Goal: Task Accomplishment & Management: Use online tool/utility

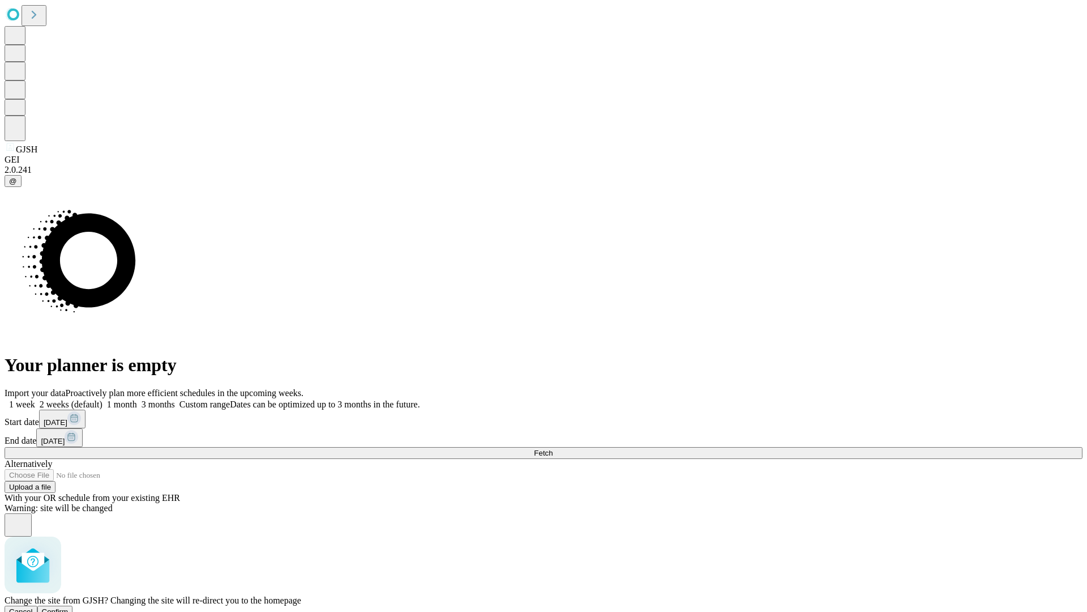
click at [69, 607] on span "Confirm" at bounding box center [55, 611] width 27 height 8
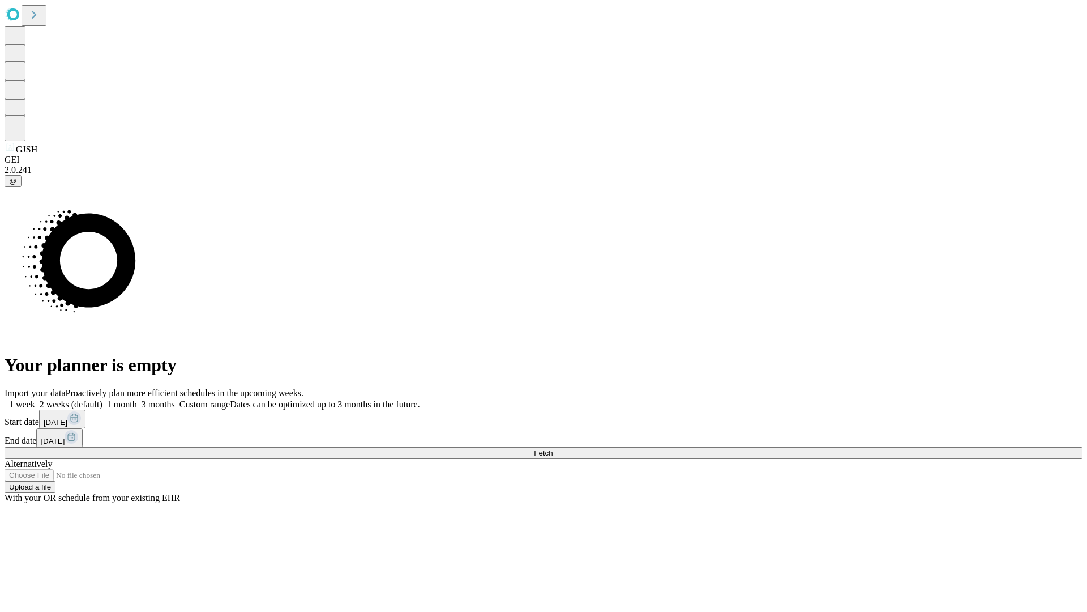
click at [35, 399] on label "1 week" at bounding box center [20, 404] width 31 height 10
click at [553, 449] on span "Fetch" at bounding box center [543, 453] width 19 height 8
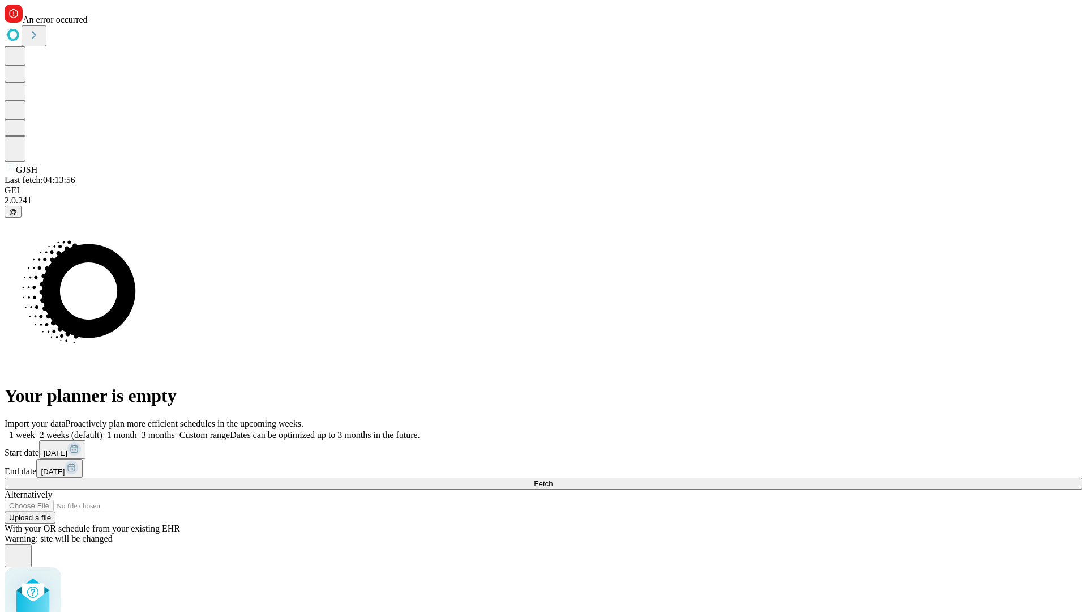
click at [35, 430] on label "1 week" at bounding box center [20, 435] width 31 height 10
click at [553, 479] on span "Fetch" at bounding box center [543, 483] width 19 height 8
click at [35, 430] on label "1 week" at bounding box center [20, 435] width 31 height 10
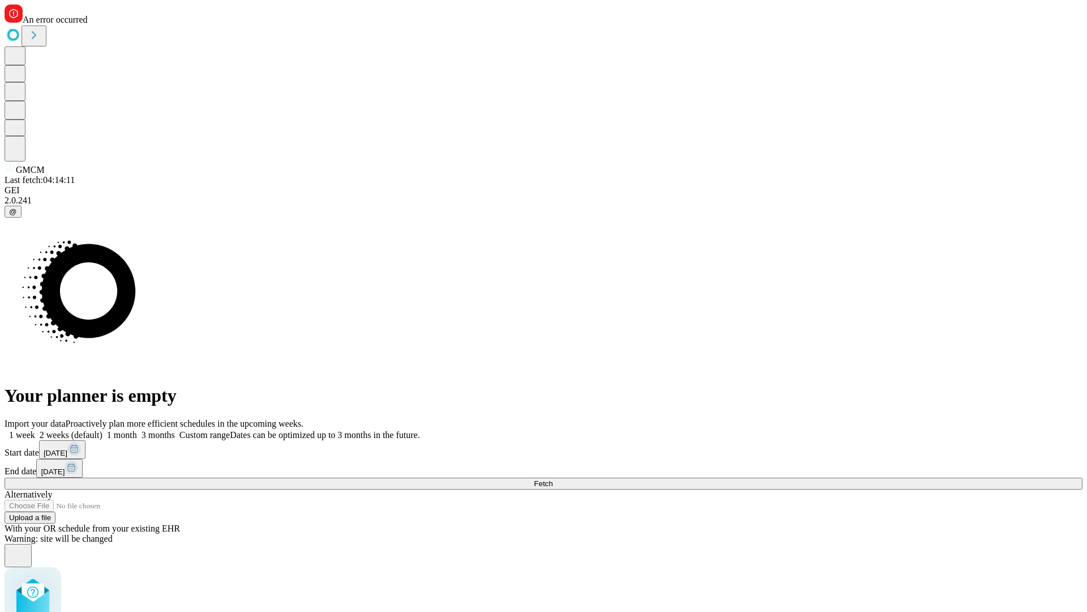
click at [553, 479] on span "Fetch" at bounding box center [543, 483] width 19 height 8
click at [35, 430] on label "1 week" at bounding box center [20, 435] width 31 height 10
click at [553, 479] on span "Fetch" at bounding box center [543, 483] width 19 height 8
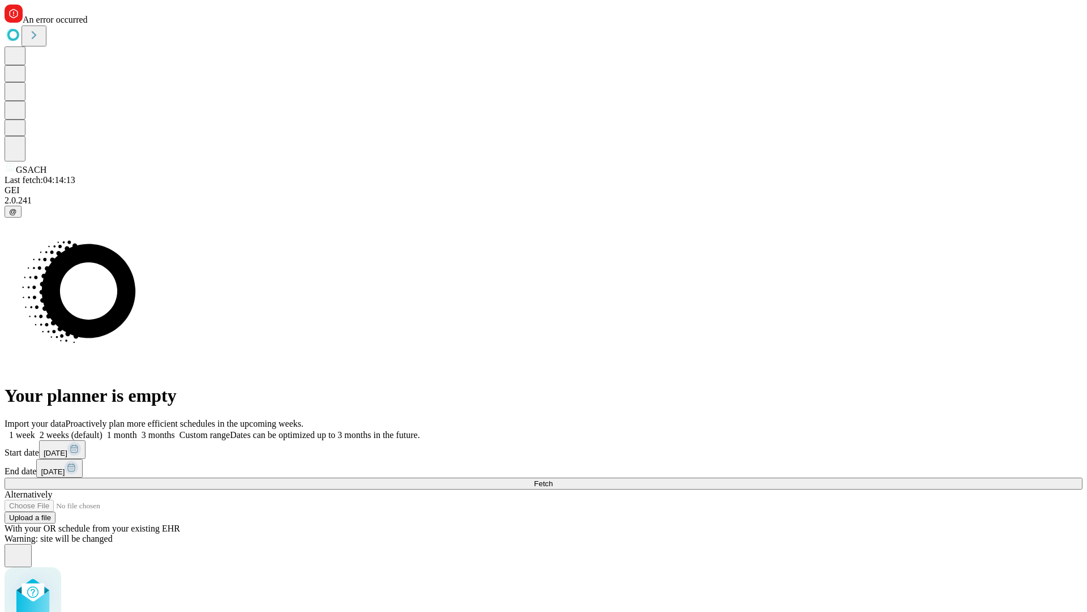
click at [35, 430] on label "1 week" at bounding box center [20, 435] width 31 height 10
click at [553, 479] on span "Fetch" at bounding box center [543, 483] width 19 height 8
click at [35, 430] on label "1 week" at bounding box center [20, 435] width 31 height 10
click at [553, 479] on span "Fetch" at bounding box center [543, 483] width 19 height 8
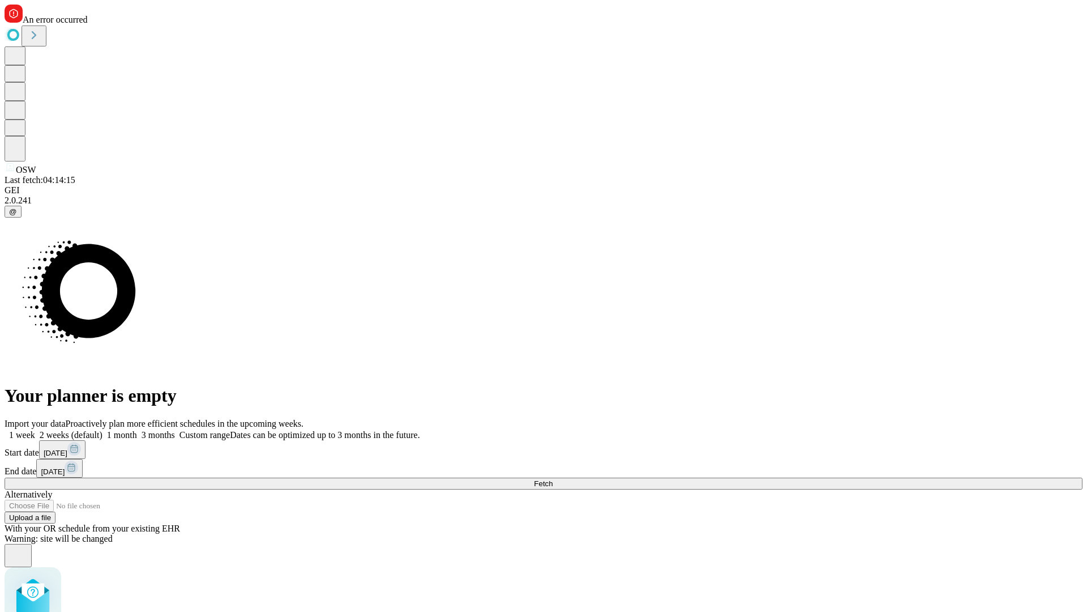
click at [35, 430] on label "1 week" at bounding box center [20, 435] width 31 height 10
click at [553, 479] on span "Fetch" at bounding box center [543, 483] width 19 height 8
click at [35, 430] on label "1 week" at bounding box center [20, 435] width 31 height 10
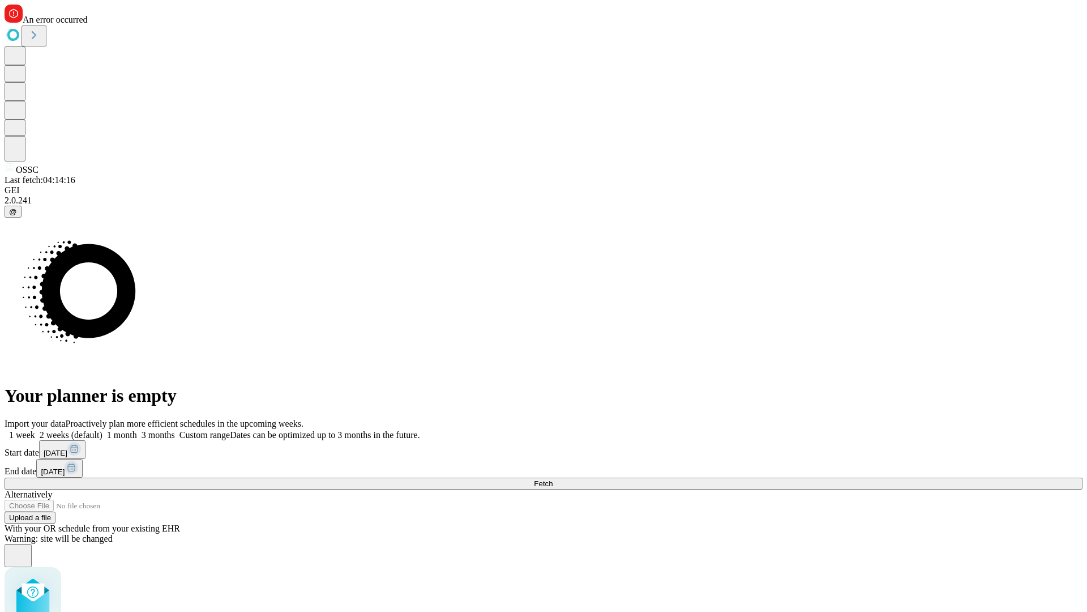
click at [553, 479] on span "Fetch" at bounding box center [543, 483] width 19 height 8
click at [35, 430] on label "1 week" at bounding box center [20, 435] width 31 height 10
click at [553, 479] on span "Fetch" at bounding box center [543, 483] width 19 height 8
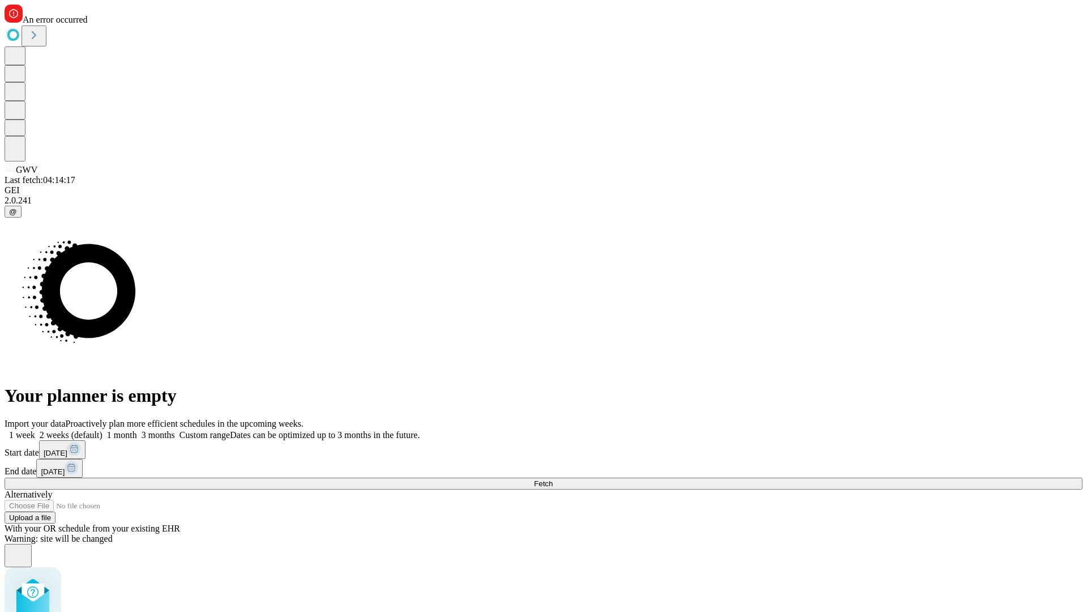
click at [35, 430] on label "1 week" at bounding box center [20, 435] width 31 height 10
click at [553, 479] on span "Fetch" at bounding box center [543, 483] width 19 height 8
click at [35, 430] on label "1 week" at bounding box center [20, 435] width 31 height 10
